Goal: Task Accomplishment & Management: Manage account settings

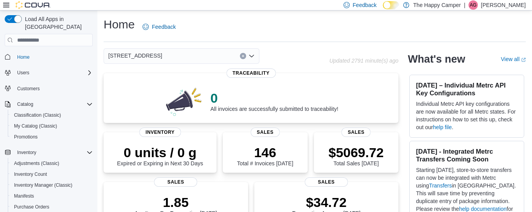
scroll to position [14, 0]
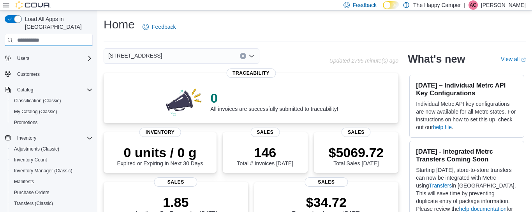
click at [59, 35] on input "search" at bounding box center [49, 40] width 88 height 12
click at [47, 109] on span "My Catalog (Classic)" at bounding box center [35, 112] width 43 height 6
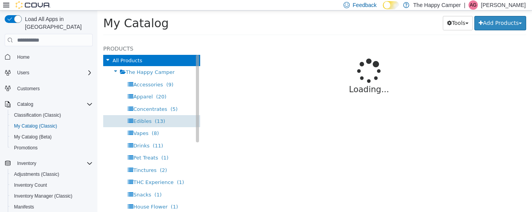
select select "**********"
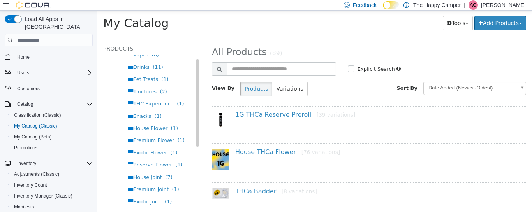
scroll to position [92, 0]
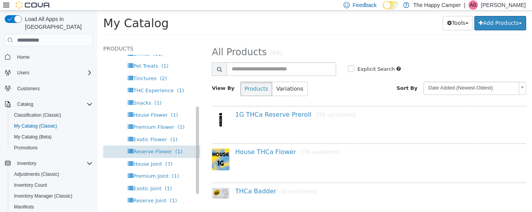
click at [162, 152] on span "Reserve Flower" at bounding box center [152, 152] width 39 height 6
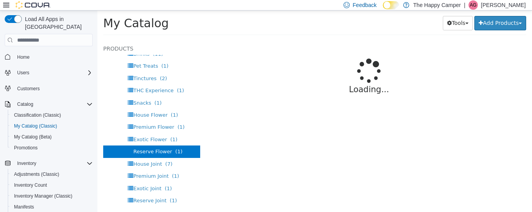
select select "**********"
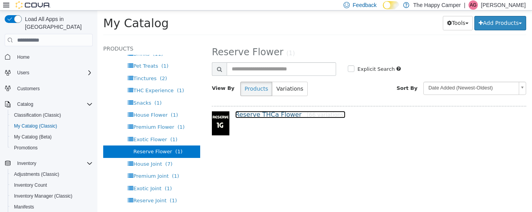
click at [262, 117] on link "Reserve THCa Flower [66 variations]" at bounding box center [290, 114] width 110 height 7
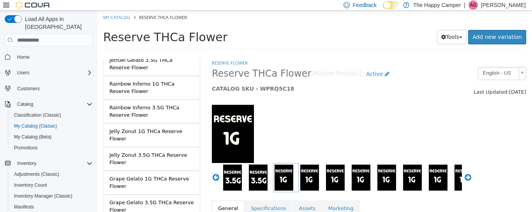
scroll to position [1239, 0]
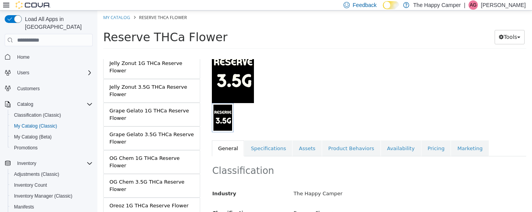
scroll to position [60, 0]
click at [437, 145] on link "Pricing" at bounding box center [436, 148] width 30 height 16
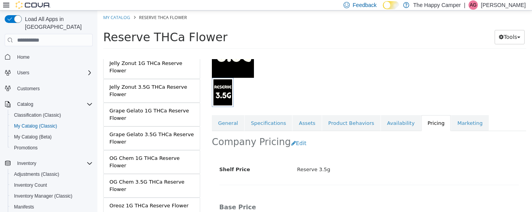
scroll to position [95, 0]
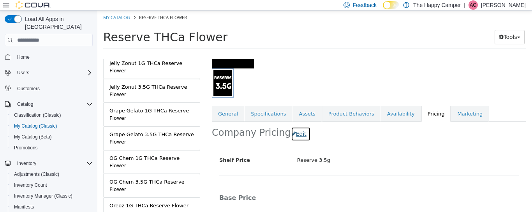
click at [291, 131] on button "Edit" at bounding box center [301, 134] width 20 height 14
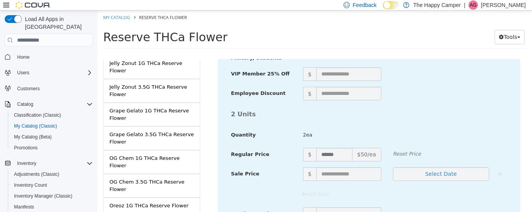
scroll to position [937, 0]
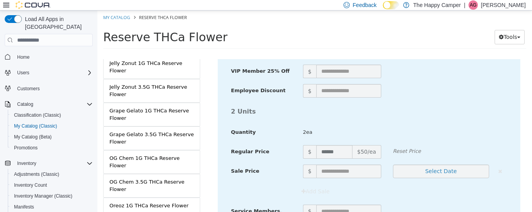
click at [42, 52] on span "Home" at bounding box center [53, 57] width 79 height 10
